Goal: Transaction & Acquisition: Obtain resource

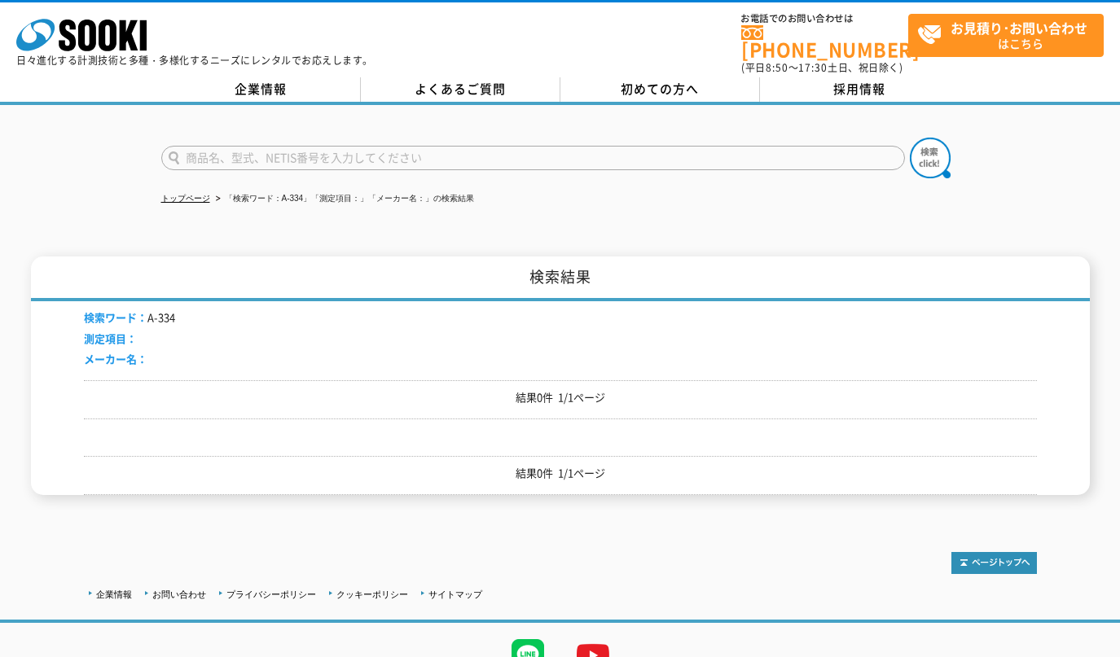
click at [257, 154] on input "text" at bounding box center [533, 158] width 744 height 24
paste input "L-600"
type input "L-600"
click at [924, 140] on img at bounding box center [930, 158] width 41 height 41
